Goal: Check status: Check status

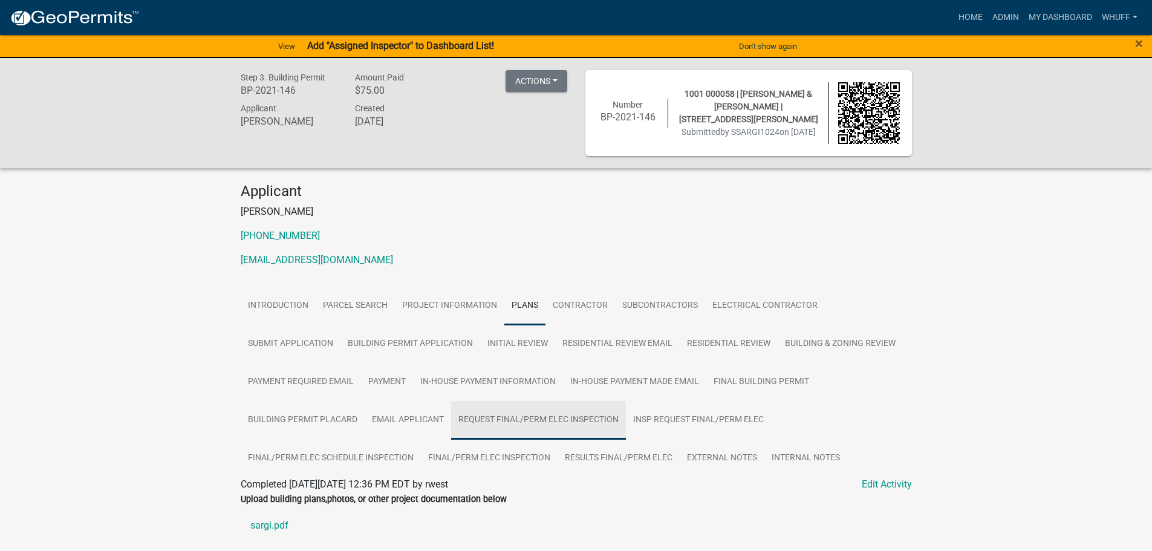
click at [552, 422] on link "Request Final/Perm Elec Inspection" at bounding box center [538, 420] width 175 height 39
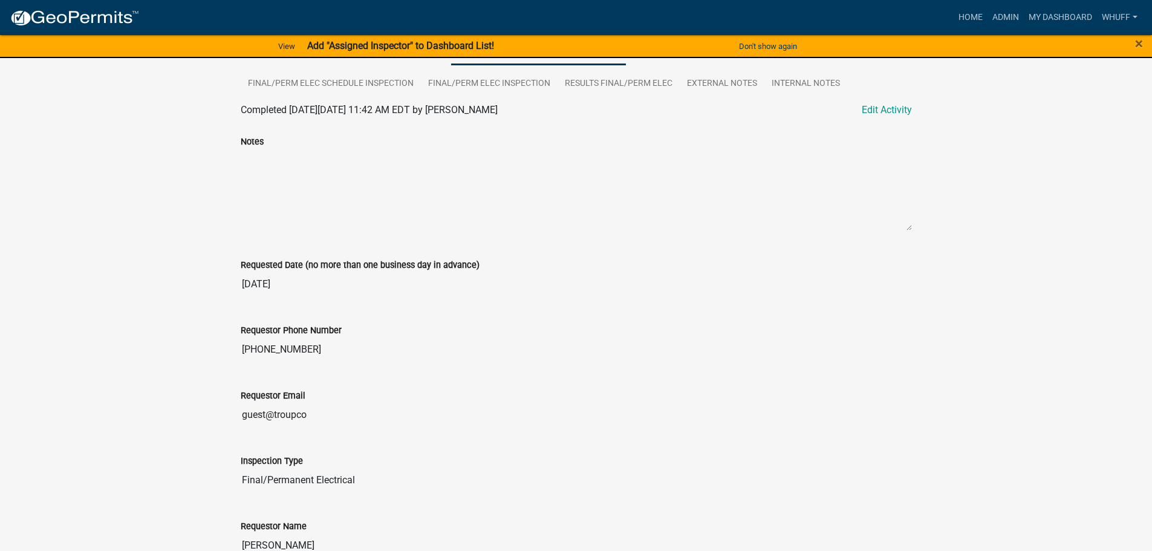
scroll to position [168, 0]
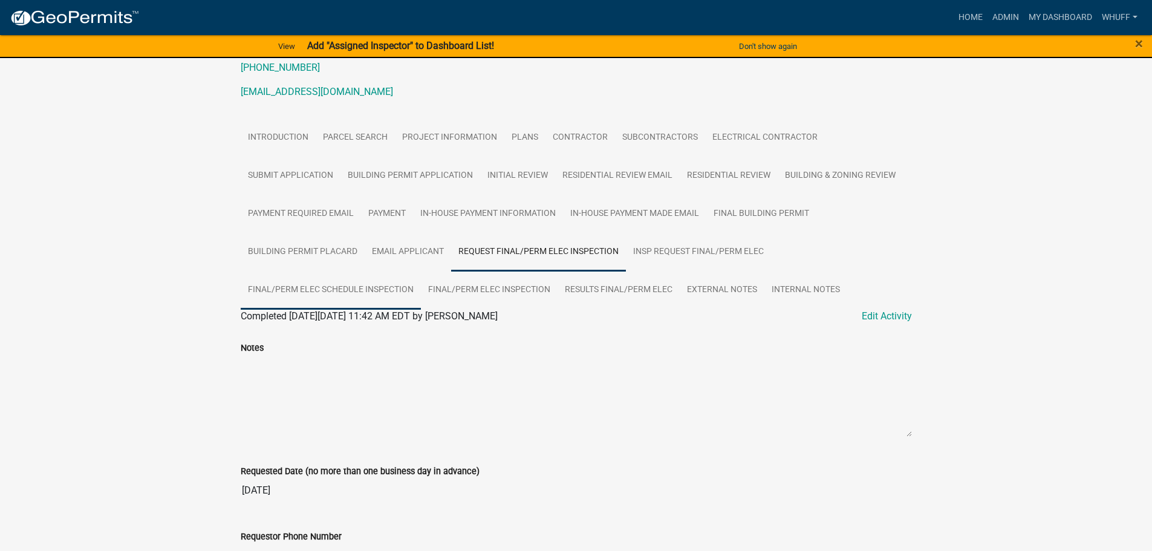
click at [337, 283] on link "Final/Perm Elec Schedule Inspection" at bounding box center [331, 290] width 180 height 39
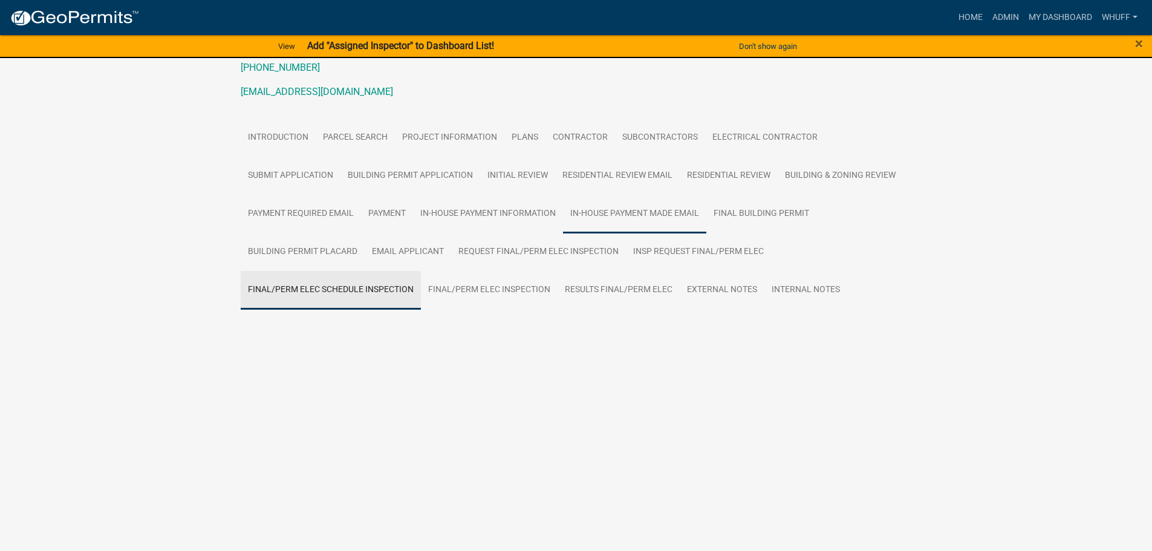
scroll to position [122, 0]
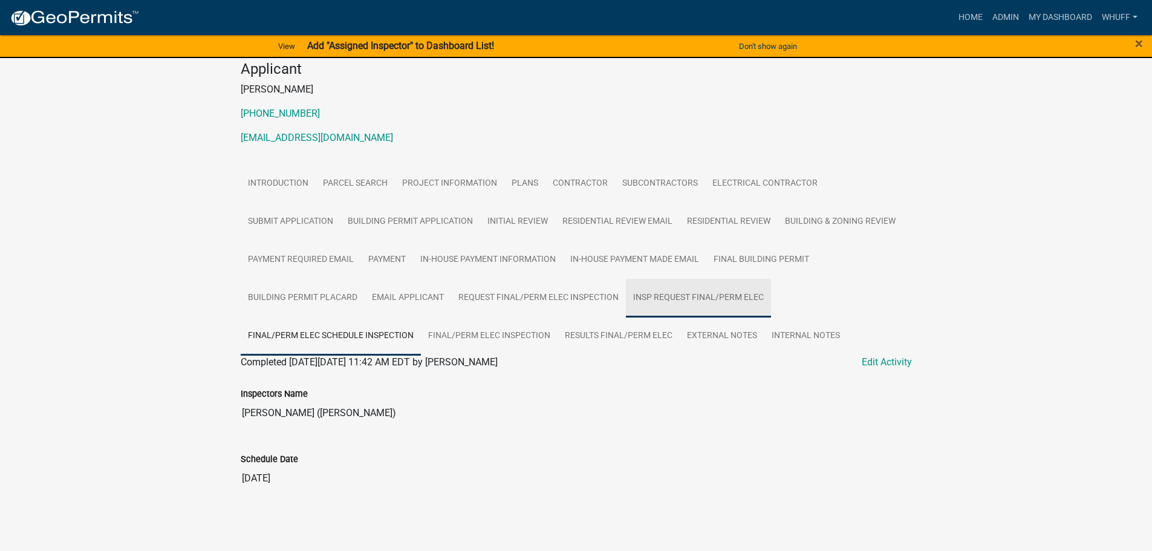
click at [741, 296] on link "Insp Request Final/Perm Elec" at bounding box center [698, 298] width 145 height 39
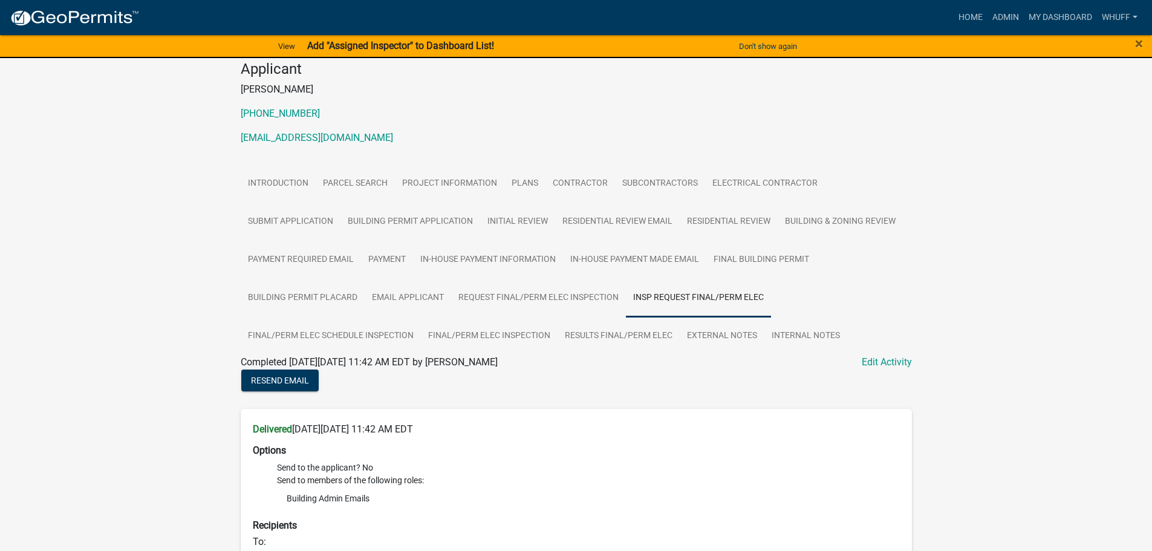
scroll to position [183, 0]
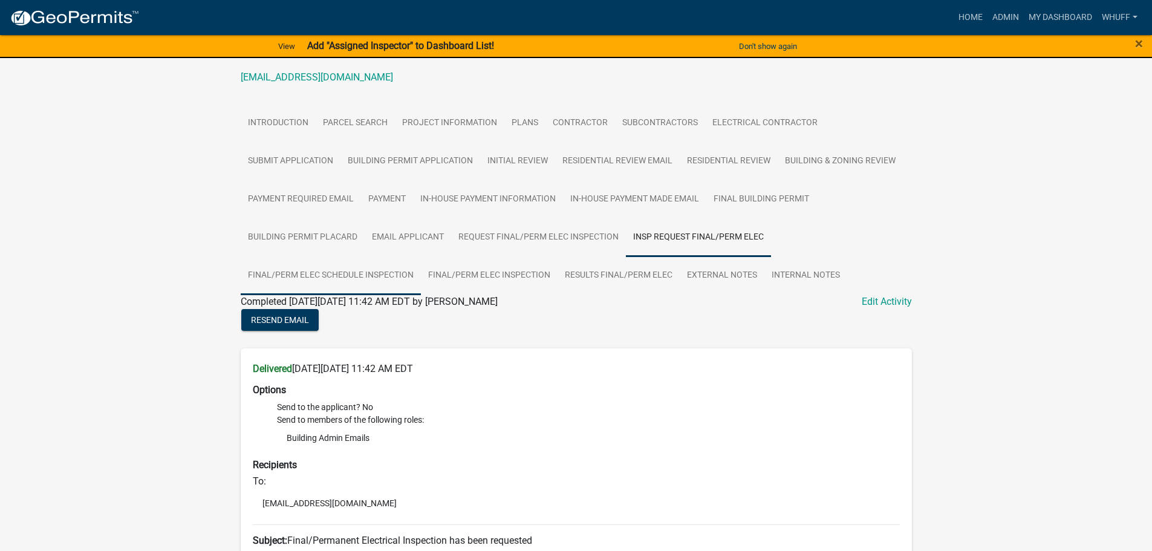
click at [329, 290] on link "Final/Perm Elec Schedule Inspection" at bounding box center [331, 275] width 180 height 39
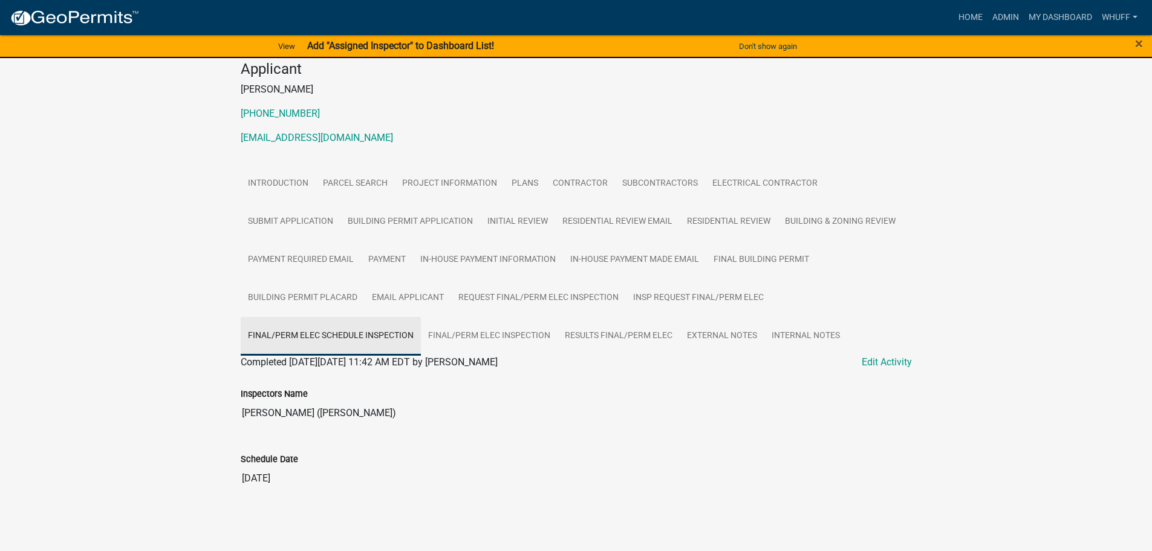
scroll to position [122, 0]
click at [498, 329] on link "Final/Perm Elec Inspection" at bounding box center [489, 336] width 137 height 39
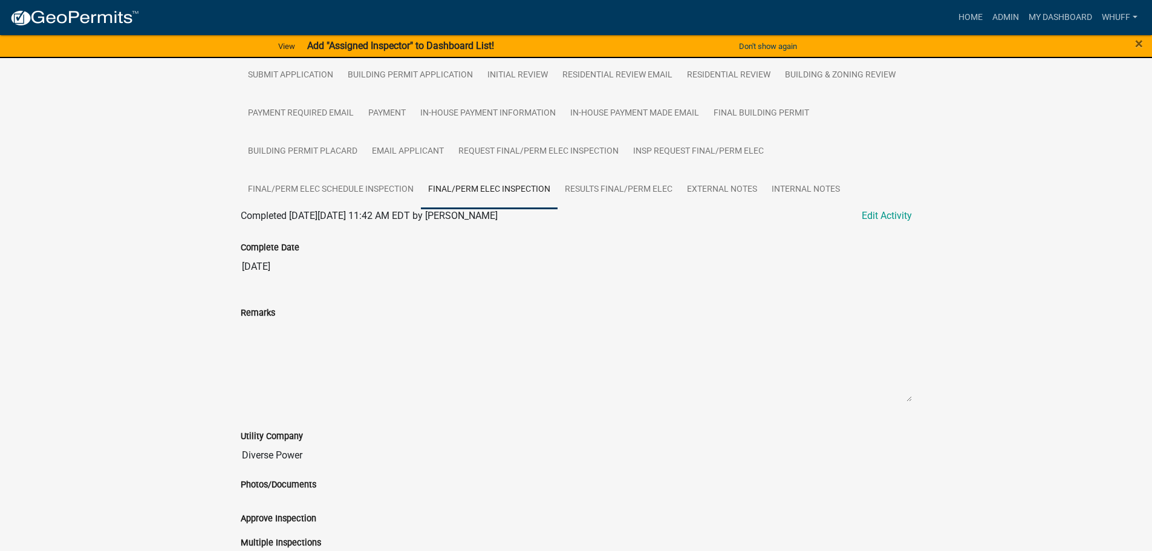
scroll to position [258, 0]
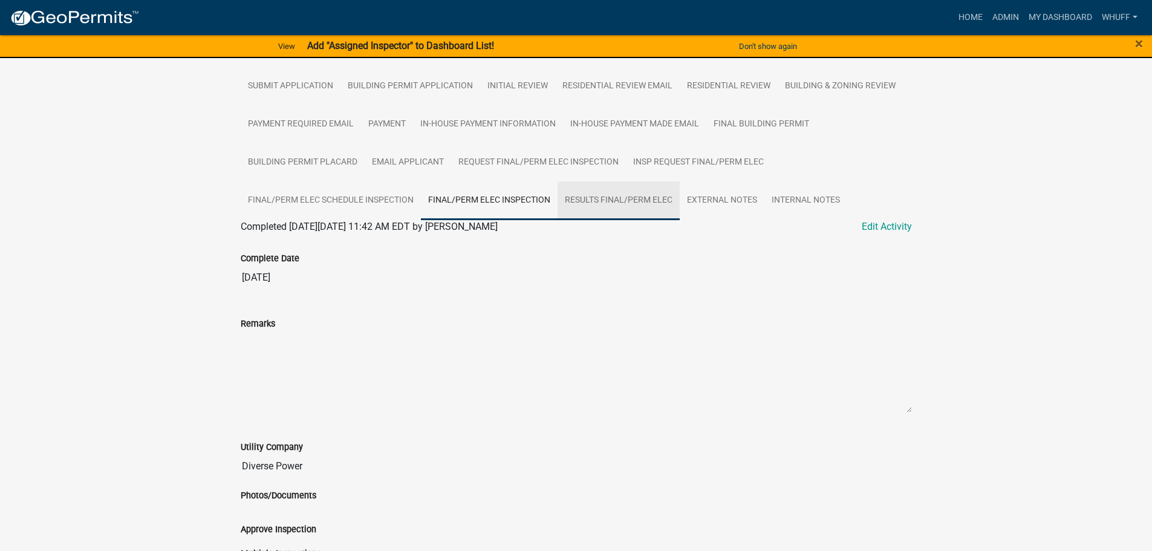
click at [609, 197] on link "Results Final/Perm Elec" at bounding box center [619, 200] width 122 height 39
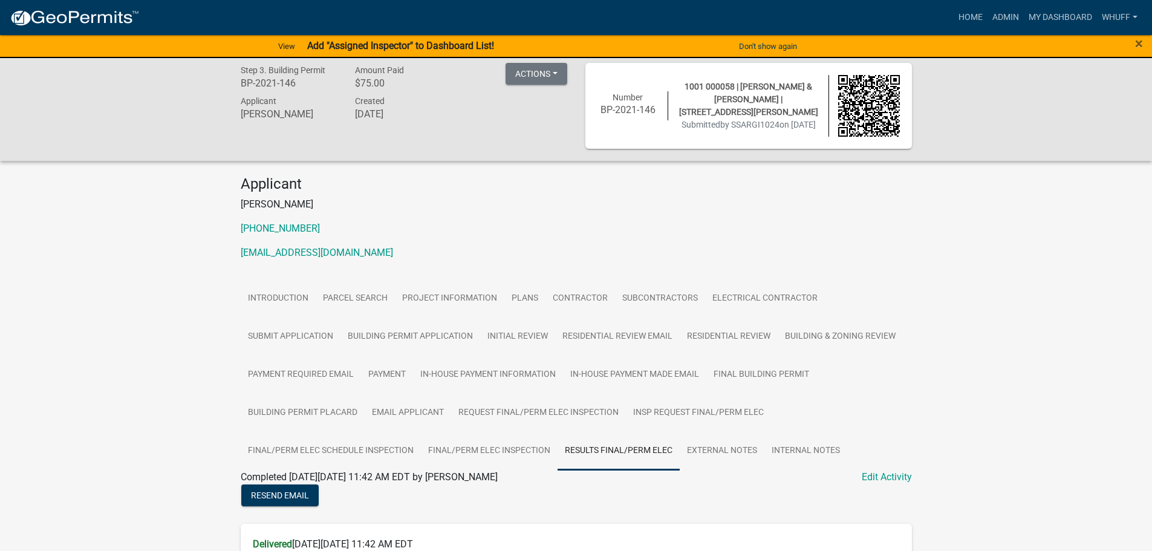
scroll to position [0, 0]
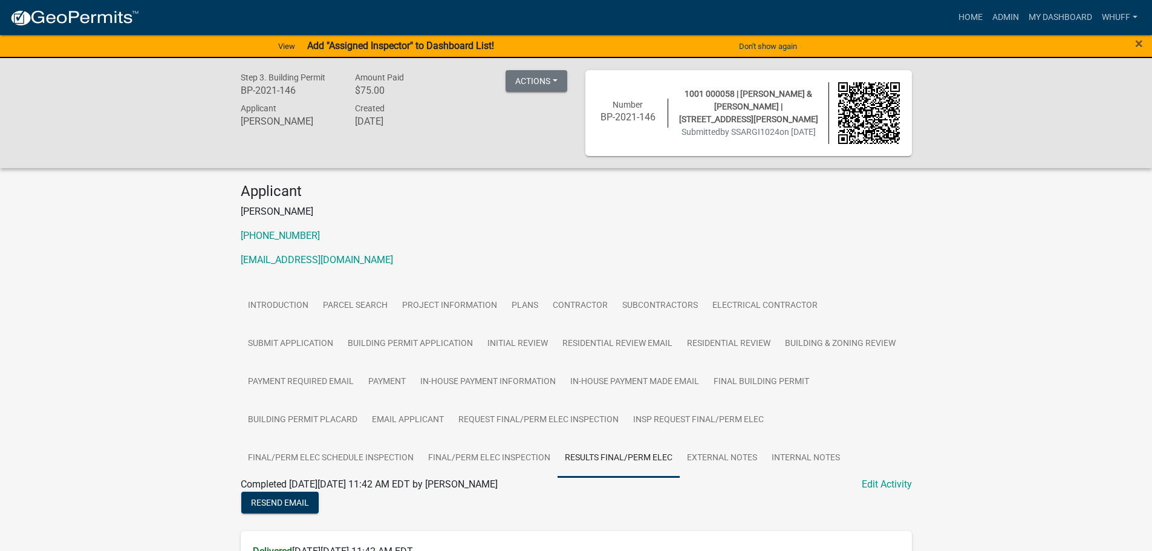
click at [540, 261] on p "OHIOPYRO@GMAIL.COM" at bounding box center [576, 260] width 671 height 15
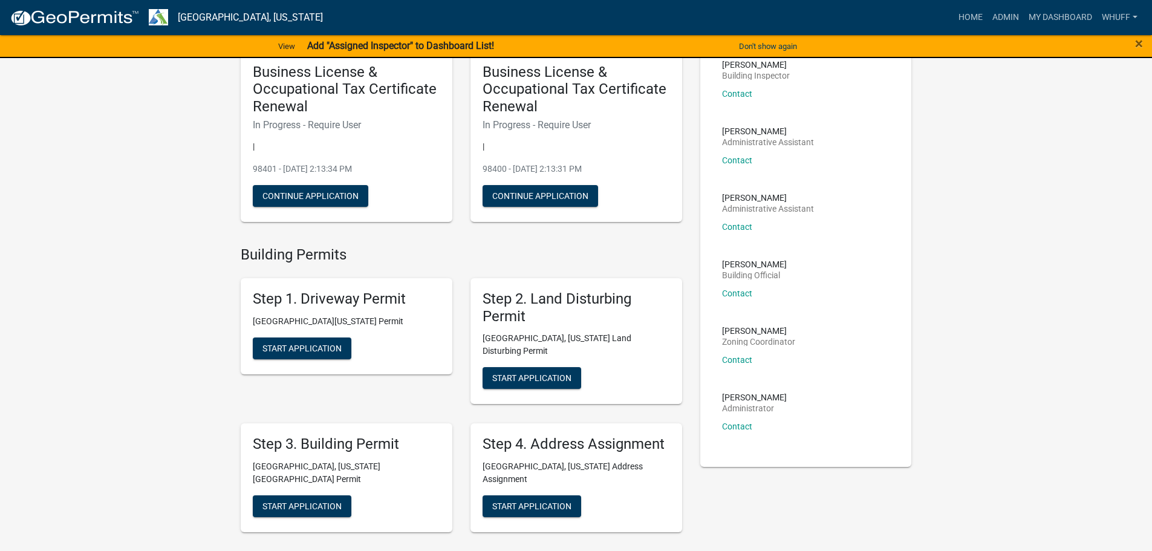
scroll to position [121, 0]
